Goal: Task Accomplishment & Management: Manage account settings

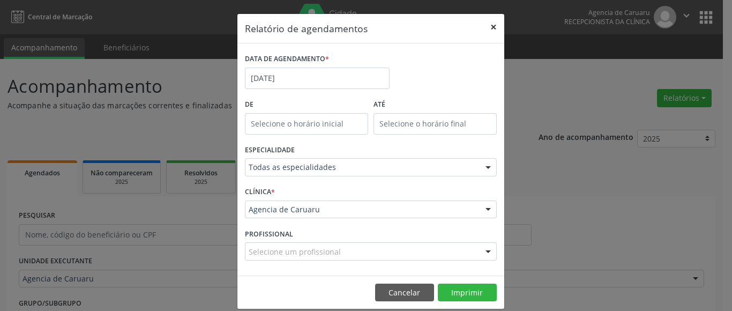
click at [488, 29] on button "×" at bounding box center [493, 27] width 21 height 26
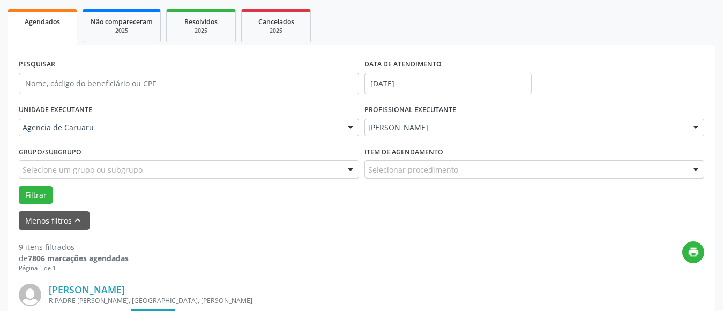
scroll to position [161, 0]
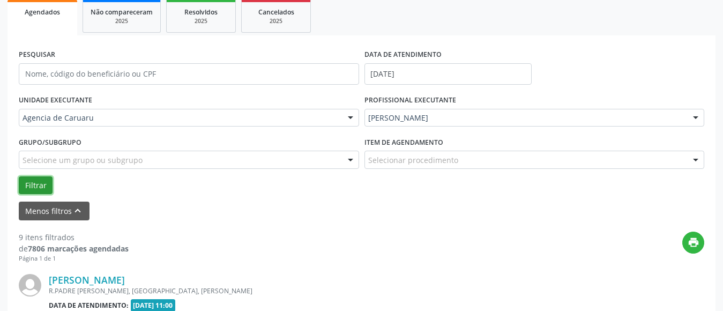
click at [32, 186] on button "Filtrar" at bounding box center [36, 185] width 34 height 18
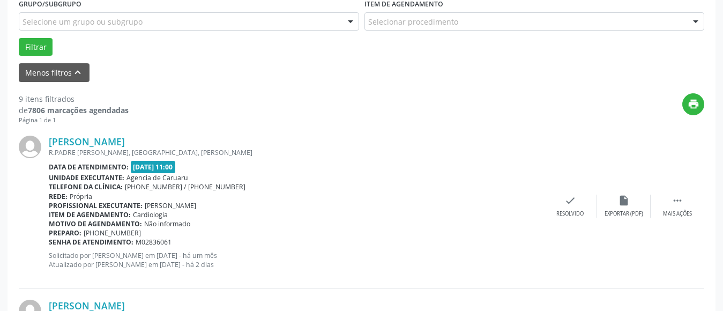
scroll to position [321, 0]
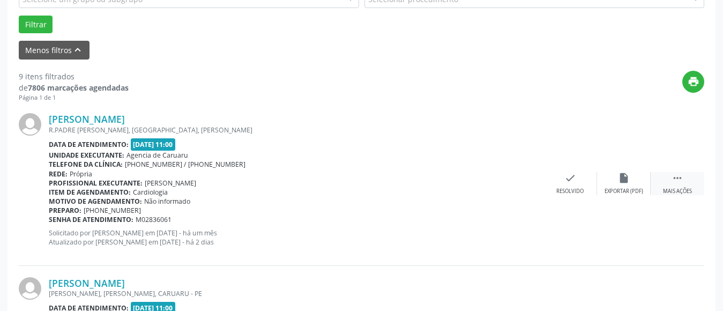
click at [678, 184] on div " Mais ações" at bounding box center [677, 183] width 54 height 23
click at [630, 181] on div "alarm_off Não compareceu" at bounding box center [624, 183] width 54 height 23
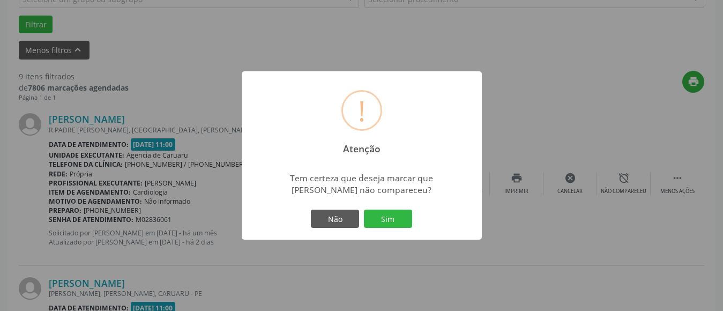
click at [414, 216] on div "Não Sim" at bounding box center [362, 218] width 106 height 22
click at [397, 221] on button "Sim" at bounding box center [388, 218] width 48 height 18
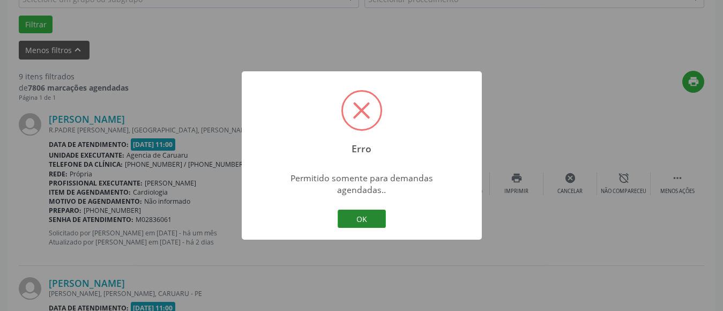
click at [363, 212] on button "OK" at bounding box center [361, 218] width 48 height 18
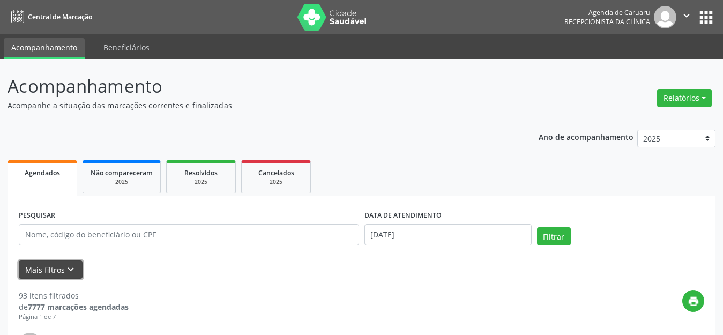
click at [66, 266] on icon "keyboard_arrow_down" at bounding box center [71, 270] width 12 height 12
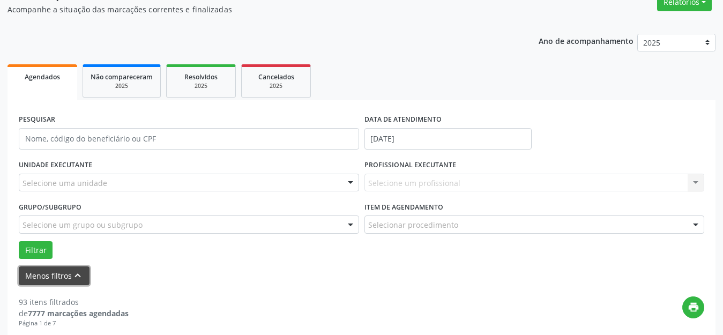
scroll to position [107, 0]
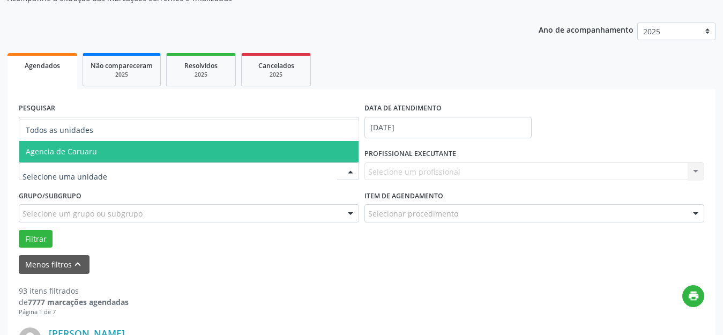
click at [102, 148] on span "Agencia de Caruaru" at bounding box center [188, 151] width 339 height 21
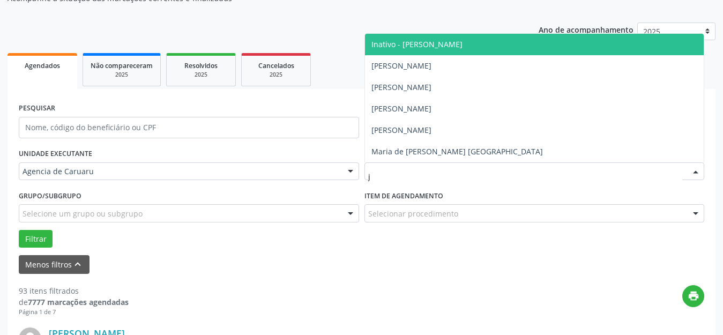
type input "jo"
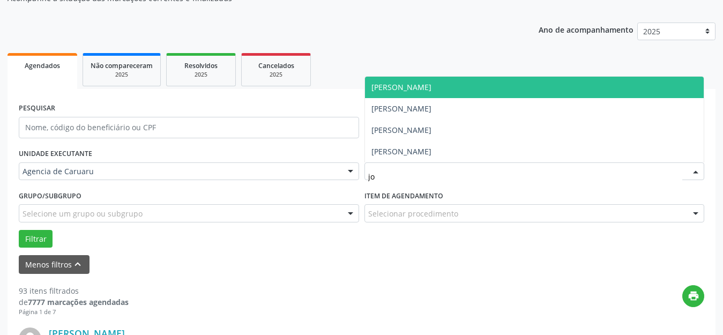
click at [431, 87] on span "Joao Evangelista Torres Montenegro" at bounding box center [401, 87] width 60 height 10
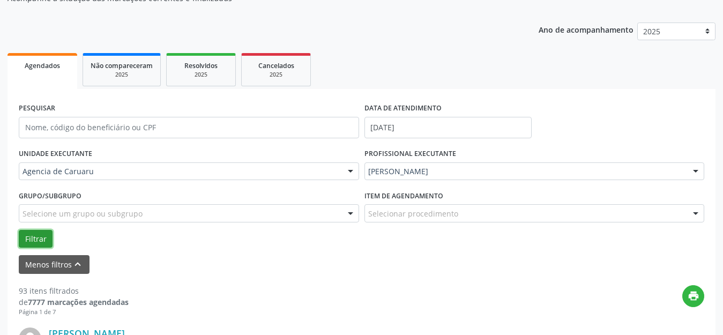
click at [36, 244] on button "Filtrar" at bounding box center [36, 239] width 34 height 18
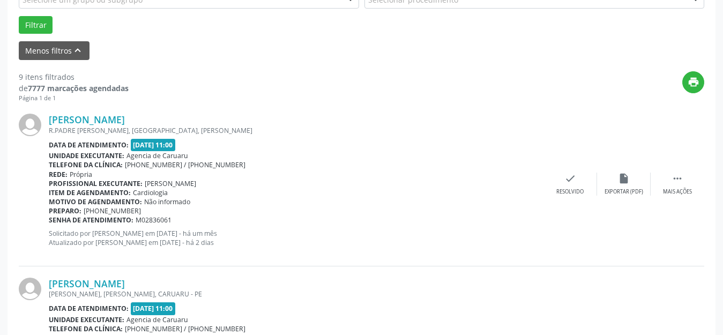
scroll to position [321, 0]
click at [673, 187] on div "Mais ações" at bounding box center [677, 190] width 29 height 7
click at [631, 186] on div "alarm_off Não compareceu" at bounding box center [624, 183] width 54 height 23
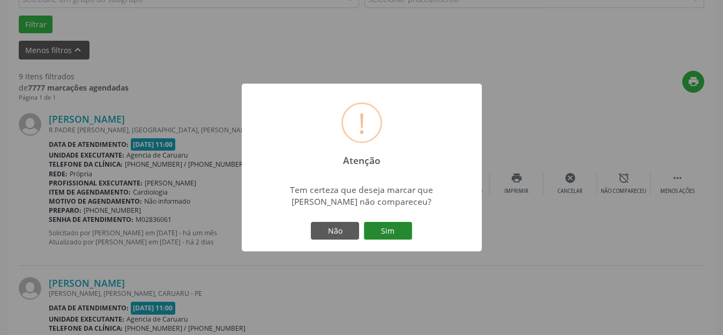
click at [387, 227] on button "Sim" at bounding box center [388, 231] width 48 height 18
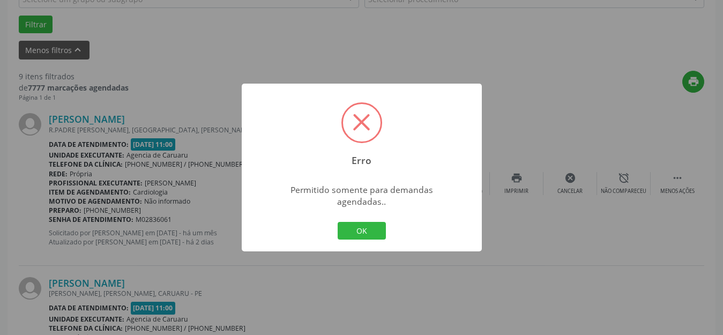
click at [372, 227] on button "OK" at bounding box center [361, 231] width 48 height 18
